Goal: Task Accomplishment & Management: Manage account settings

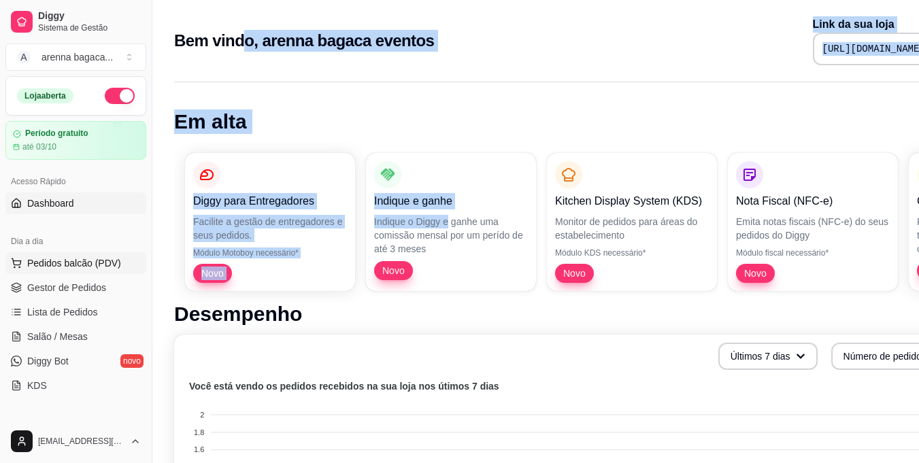
click at [65, 260] on span "Pedidos balcão (PDV)" at bounding box center [74, 263] width 94 height 14
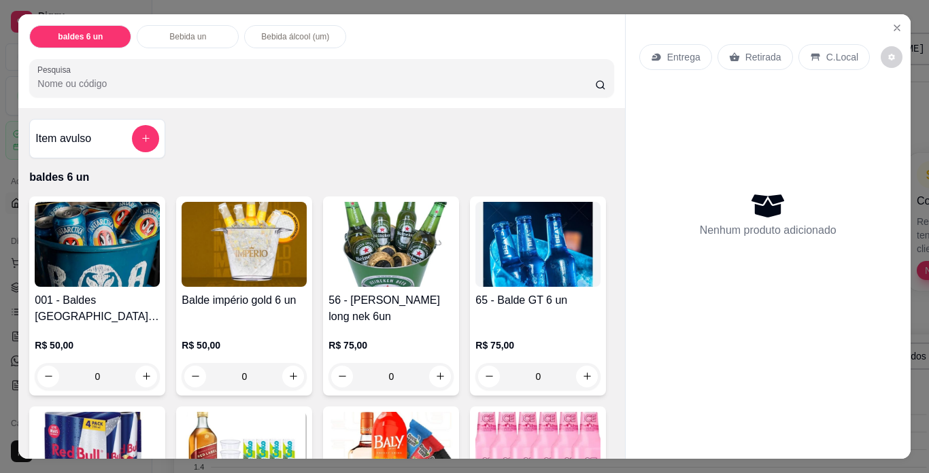
click at [69, 314] on h4 "001 - Baldes [GEOGRAPHIC_DATA] 473 (6un)" at bounding box center [97, 308] width 125 height 33
drag, startPoint x: 123, startPoint y: 155, endPoint x: 131, endPoint y: 150, distance: 8.9
click at [131, 150] on div "Item avulso baldes 6 un 001 - Baldes Antarctica 473 (6un) R$ 50,00 0 Balde impé…" at bounding box center [321, 283] width 606 height 351
drag, startPoint x: 131, startPoint y: 150, endPoint x: 88, endPoint y: 191, distance: 59.2
click at [895, 23] on icon "Close" at bounding box center [897, 27] width 11 height 11
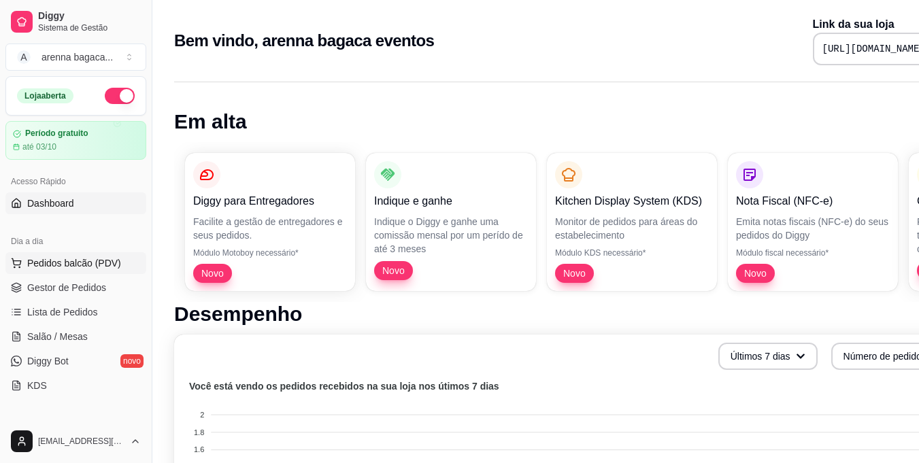
click at [65, 261] on span "Pedidos balcão (PDV)" at bounding box center [74, 263] width 94 height 14
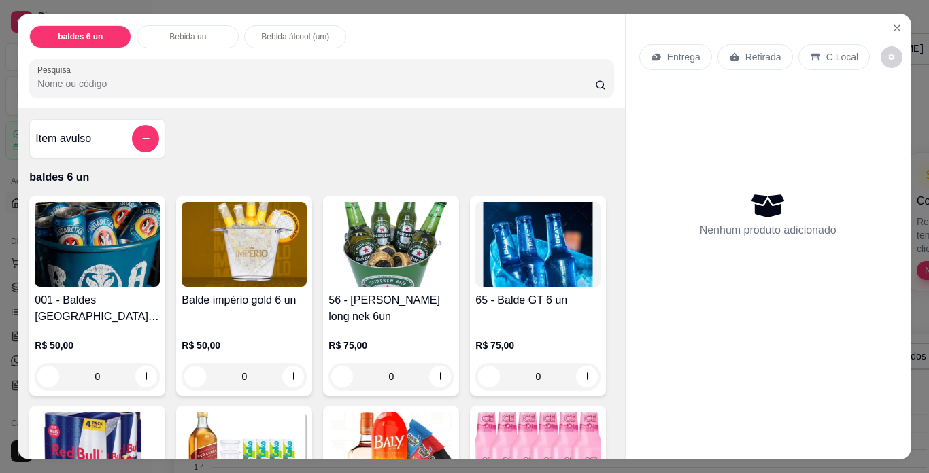
click at [898, 23] on button "Close" at bounding box center [897, 28] width 22 height 22
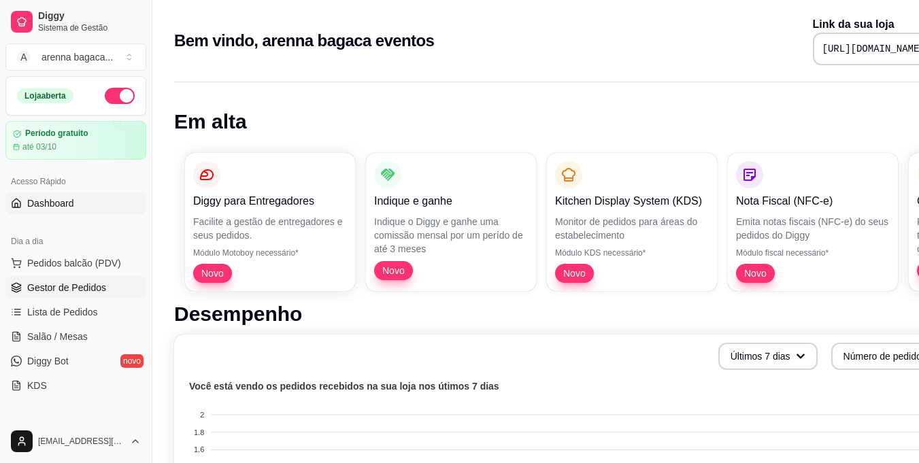
click at [63, 281] on span "Gestor de Pedidos" at bounding box center [66, 288] width 79 height 14
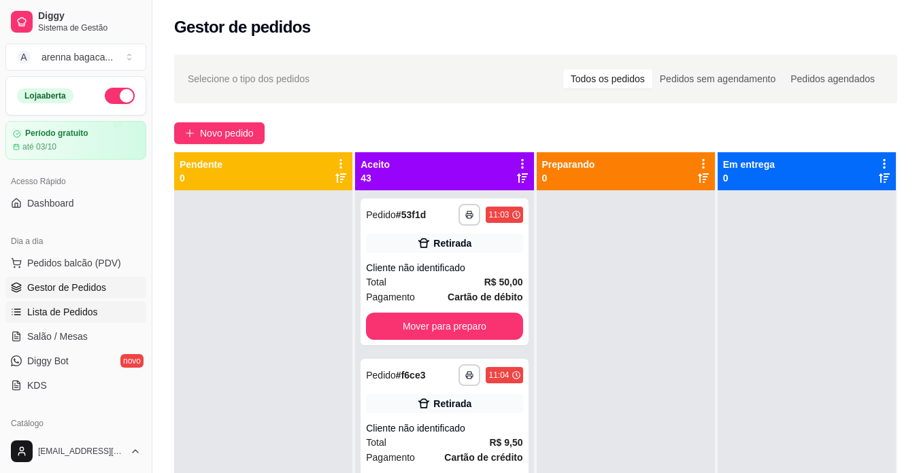
click at [41, 311] on span "Lista de Pedidos" at bounding box center [62, 312] width 71 height 14
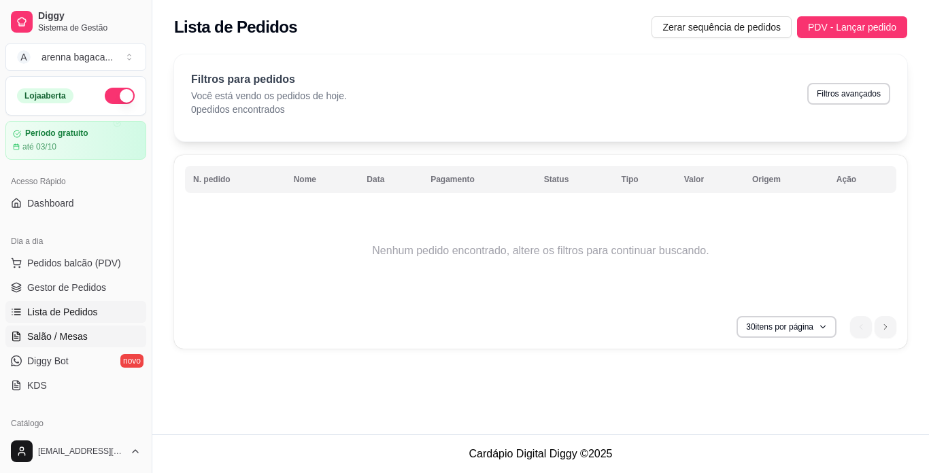
click at [41, 328] on link "Salão / Mesas" at bounding box center [75, 337] width 141 height 22
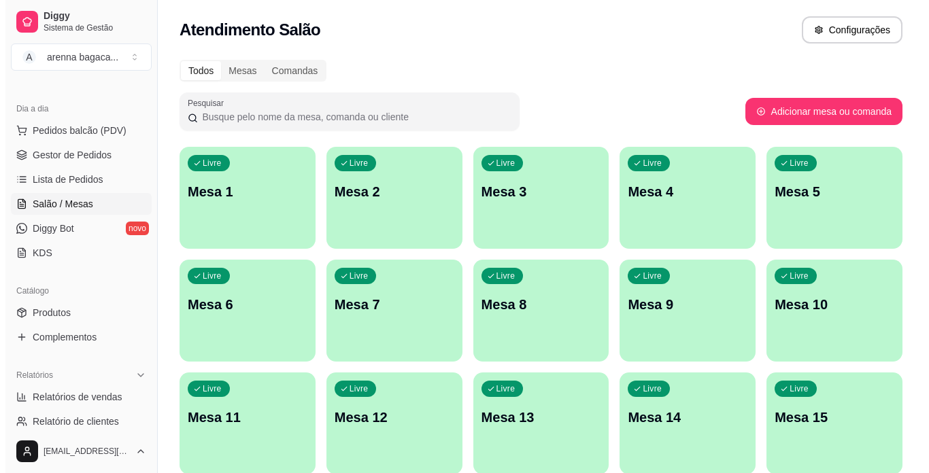
scroll to position [136, 0]
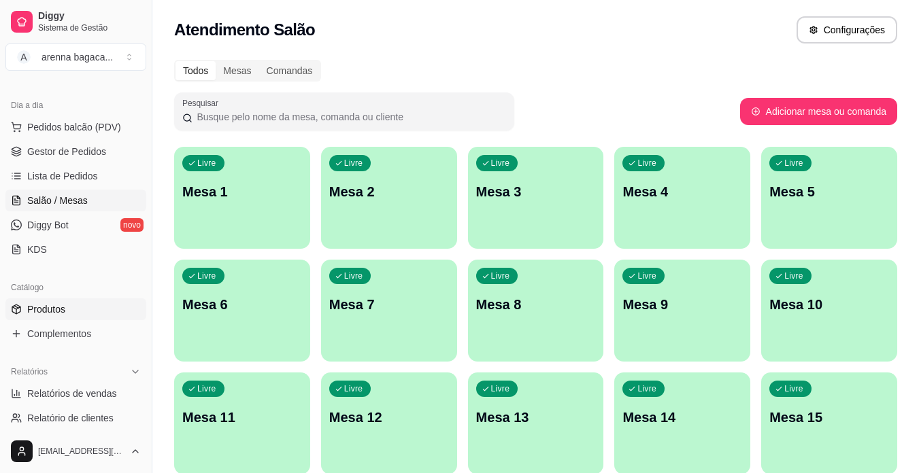
click at [40, 313] on span "Produtos" at bounding box center [46, 310] width 38 height 14
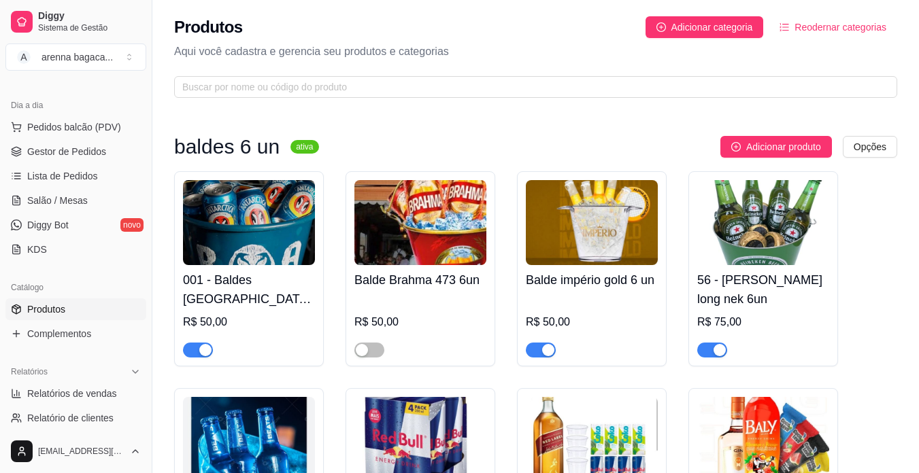
click at [701, 304] on h4 "56 - [PERSON_NAME] long nek 6un" at bounding box center [763, 290] width 132 height 38
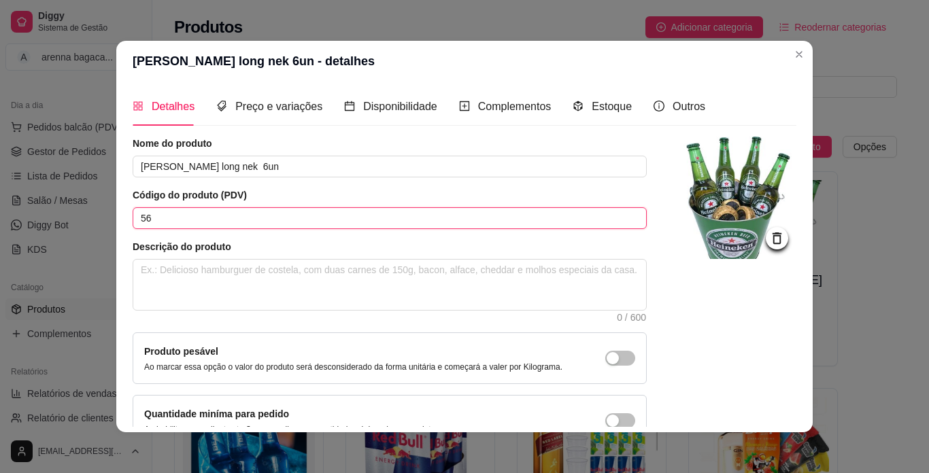
click at [269, 223] on input "56" at bounding box center [390, 218] width 514 height 22
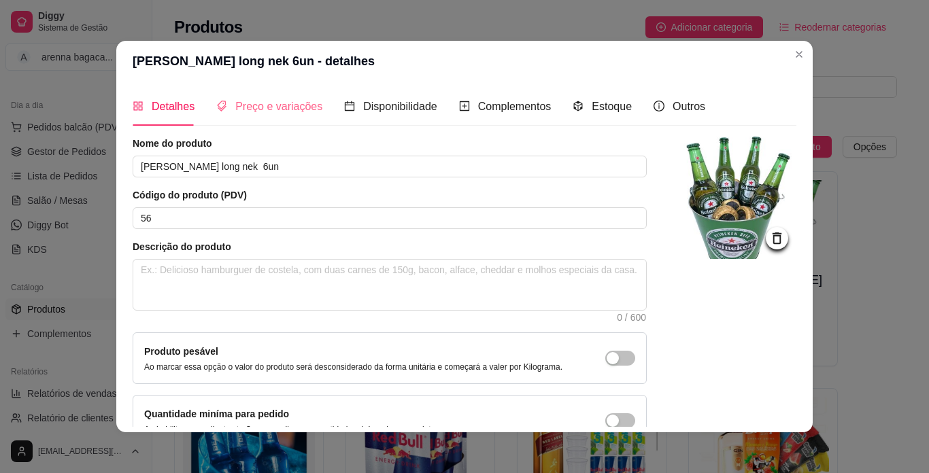
click at [278, 88] on div "Detalhes Preço e variações Disponibilidade Complementos Estoque Outros Nome do …" at bounding box center [464, 257] width 696 height 351
click at [272, 98] on div "Preço e variações" at bounding box center [269, 106] width 106 height 17
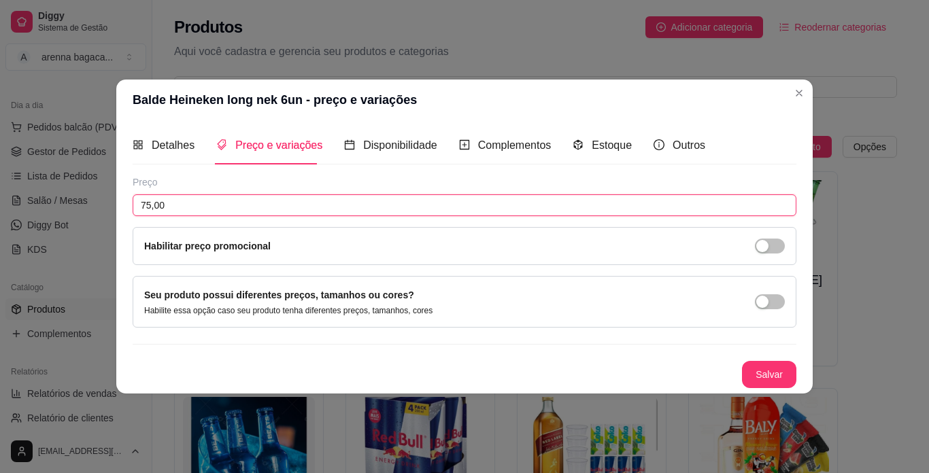
click at [218, 198] on input "75,00" at bounding box center [465, 206] width 664 height 22
